Goal: Task Accomplishment & Management: Manage account settings

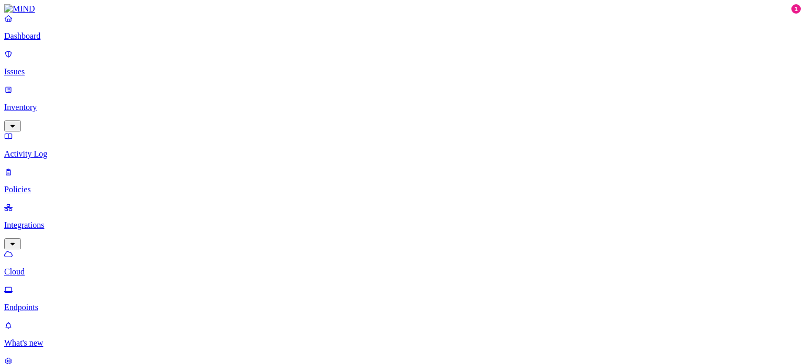
click at [236, 147] on div "Uninstalled" at bounding box center [236, 161] width 0 height 28
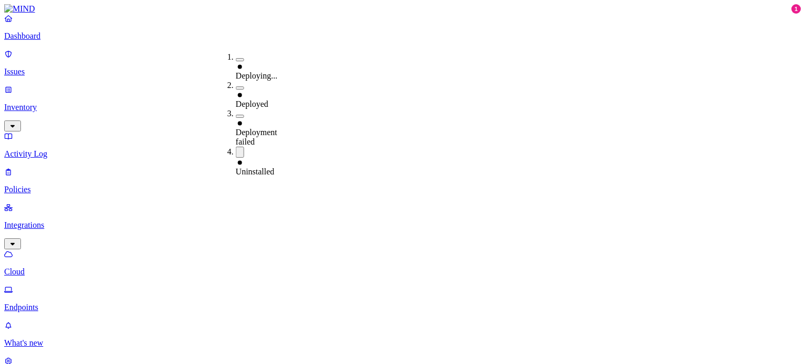
click at [249, 167] on span "Uninstalled" at bounding box center [255, 171] width 39 height 9
drag, startPoint x: 46, startPoint y: 324, endPoint x: 510, endPoint y: 19, distance: 554.8
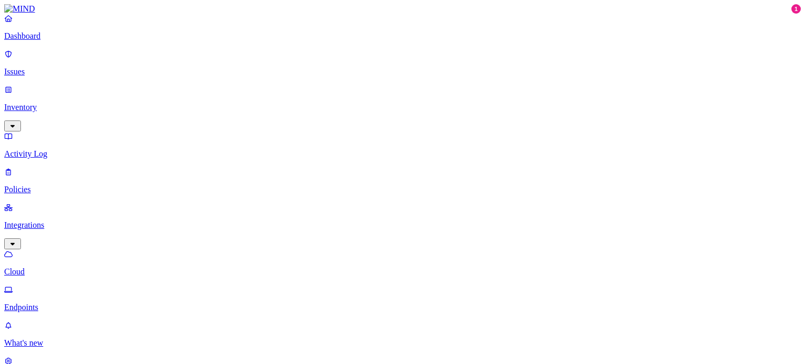
click at [241, 158] on icon at bounding box center [240, 161] width 8 height 7
click at [254, 71] on span "Deploying..." at bounding box center [257, 75] width 42 height 9
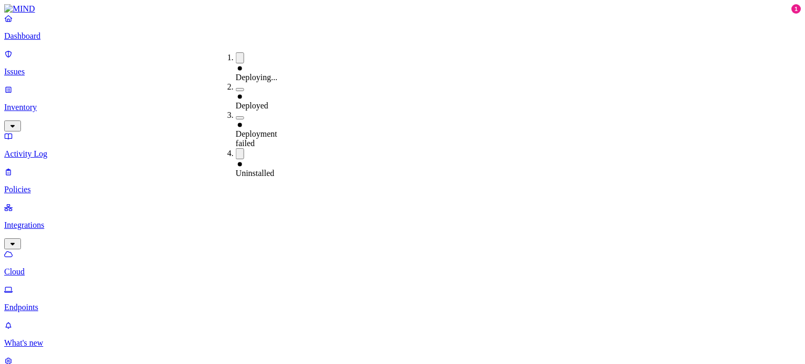
click at [236, 82] on div "Deployed" at bounding box center [236, 96] width 0 height 28
click at [236, 118] on button "button" at bounding box center [240, 119] width 8 height 3
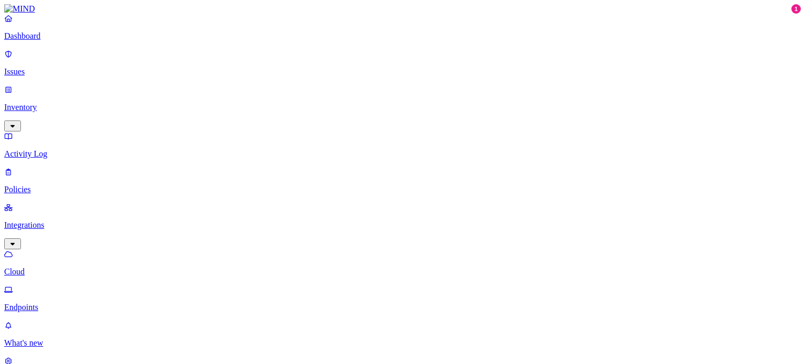
scroll to position [373, 0]
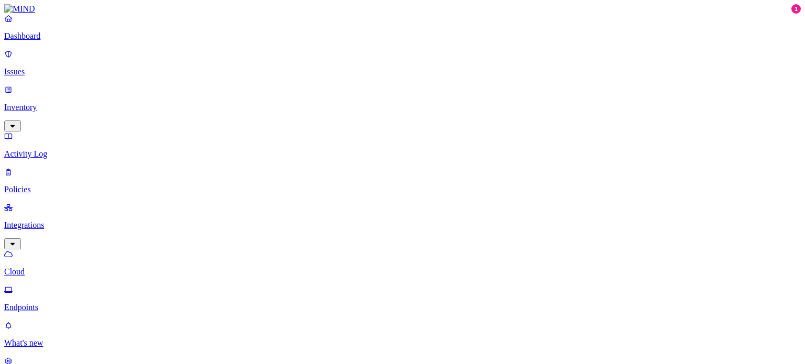
scroll to position [373, 0]
drag, startPoint x: 378, startPoint y: 209, endPoint x: 337, endPoint y: 202, distance: 41.0
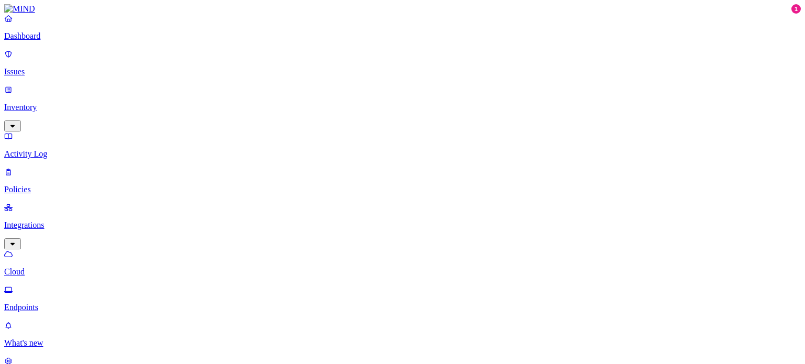
click at [40, 303] on p "Endpoints" at bounding box center [402, 307] width 797 height 9
